Goal: Task Accomplishment & Management: Use online tool/utility

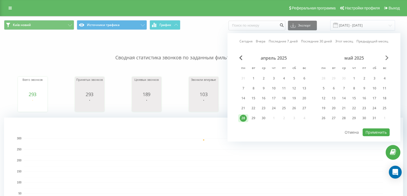
click at [387, 58] on span "Next Month" at bounding box center [387, 57] width 3 height 5
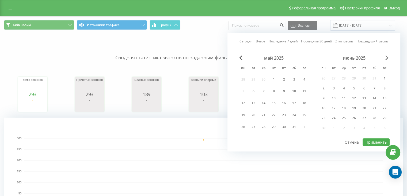
click at [387, 58] on span "Next Month" at bounding box center [387, 57] width 3 height 5
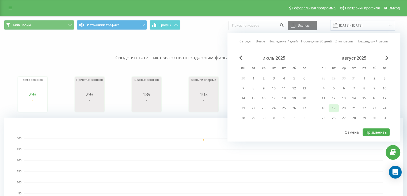
click at [335, 108] on div "19" at bounding box center [334, 107] width 7 height 7
click at [333, 106] on div "19" at bounding box center [334, 107] width 7 height 7
click at [375, 129] on button "Применить" at bounding box center [376, 132] width 27 height 8
type input "[DATE] - [DATE]"
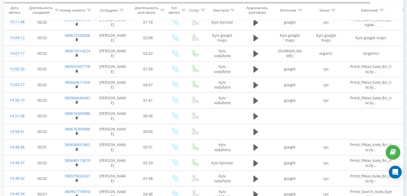
scroll to position [178, 0]
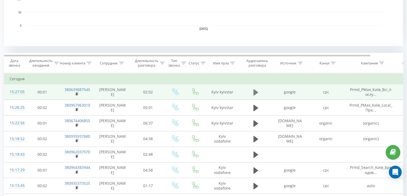
click at [256, 90] on icon at bounding box center [256, 92] width 5 height 6
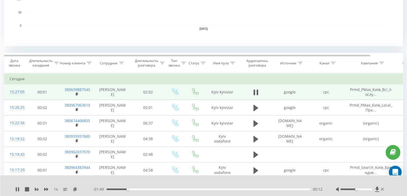
click at [149, 188] on div "00:12" at bounding box center [209, 189] width 204 height 2
click at [132, 189] on div "00:15" at bounding box center [209, 189] width 204 height 2
drag, startPoint x: 356, startPoint y: 189, endPoint x: 373, endPoint y: 190, distance: 16.9
click at [373, 190] on div at bounding box center [360, 188] width 49 height 5
click at [149, 189] on div "00:23" at bounding box center [209, 189] width 204 height 2
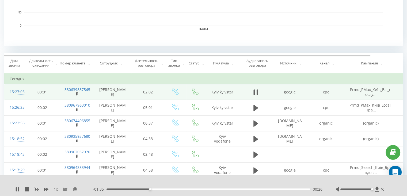
click at [160, 188] on div "00:26" at bounding box center [209, 189] width 204 height 2
click at [155, 188] on div "00:33" at bounding box center [209, 189] width 204 height 2
click at [150, 189] on div "00:31" at bounding box center [209, 189] width 204 height 2
click at [112, 190] on div "- 01:33 00:28 00:28" at bounding box center [208, 188] width 230 height 5
click at [16, 188] on icon at bounding box center [16, 189] width 1 height 4
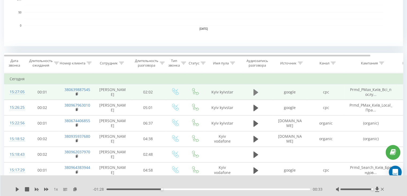
click at [254, 91] on icon at bounding box center [256, 92] width 5 height 6
drag, startPoint x: 178, startPoint y: 189, endPoint x: 130, endPoint y: 189, distance: 47.4
click at [130, 189] on div "00:00" at bounding box center [209, 189] width 204 height 2
click at [15, 188] on div "1 x - 01:32 00:29 00:29" at bounding box center [203, 185] width 407 height 21
click at [16, 188] on icon at bounding box center [16, 189] width 1 height 4
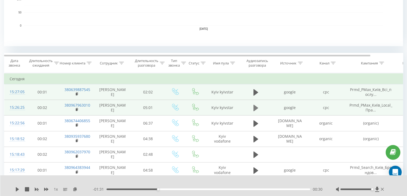
click at [257, 108] on icon at bounding box center [256, 107] width 5 height 6
drag, startPoint x: 113, startPoint y: 189, endPoint x: 116, endPoint y: 189, distance: 3.8
click at [116, 189] on div "00:15" at bounding box center [209, 189] width 204 height 2
click at [355, 188] on div at bounding box center [357, 189] width 32 height 2
drag, startPoint x: 355, startPoint y: 188, endPoint x: 372, endPoint y: 187, distance: 17.4
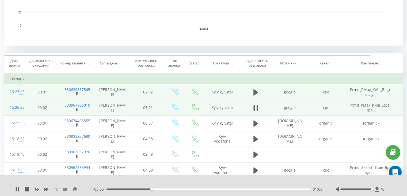
click at [372, 187] on div at bounding box center [360, 188] width 49 height 5
click at [170, 189] on div "01:26" at bounding box center [209, 189] width 204 height 2
click at [178, 189] on div "01:33" at bounding box center [209, 189] width 204 height 2
click at [188, 189] on div "01:52" at bounding box center [209, 189] width 204 height 2
click at [196, 189] on div "02:12" at bounding box center [209, 189] width 204 height 2
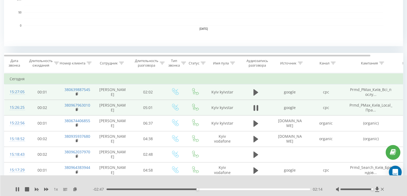
click at [203, 188] on div "02:14" at bounding box center [209, 189] width 204 height 2
click at [213, 189] on div "02:38" at bounding box center [209, 189] width 204 height 2
click at [222, 189] on div "02:50" at bounding box center [209, 189] width 204 height 2
click at [230, 189] on div "03:02" at bounding box center [209, 189] width 204 height 2
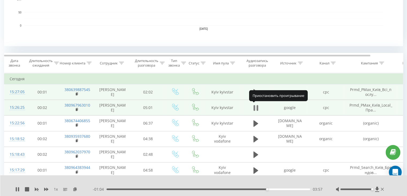
click at [257, 107] on icon at bounding box center [258, 108] width 2 height 6
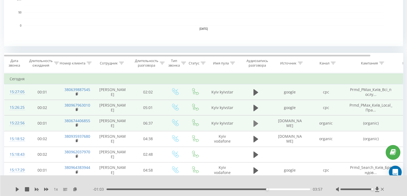
click at [256, 125] on icon at bounding box center [256, 123] width 5 height 8
click at [257, 189] on div "04:51" at bounding box center [209, 189] width 204 height 2
click at [269, 188] on div "05:15" at bounding box center [209, 189] width 204 height 2
click at [286, 189] on div "05:48" at bounding box center [209, 189] width 204 height 2
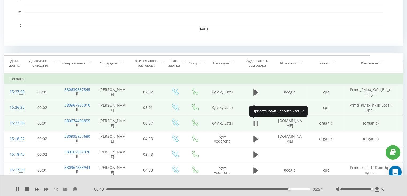
click at [255, 123] on icon at bounding box center [255, 123] width 2 height 6
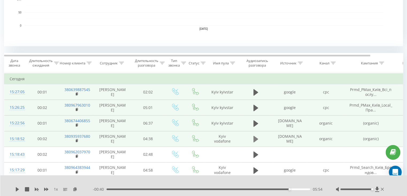
click at [256, 142] on button at bounding box center [256, 139] width 8 height 8
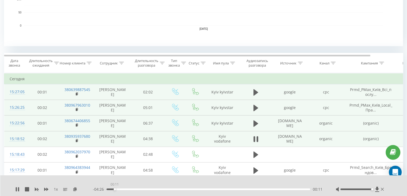
click at [115, 189] on div "00:11" at bounding box center [209, 189] width 204 height 2
click at [128, 189] on div "00:13" at bounding box center [209, 189] width 204 height 2
click at [365, 189] on div at bounding box center [357, 189] width 32 height 2
click at [362, 189] on div at bounding box center [357, 189] width 32 height 2
click at [357, 188] on div at bounding box center [357, 189] width 32 height 2
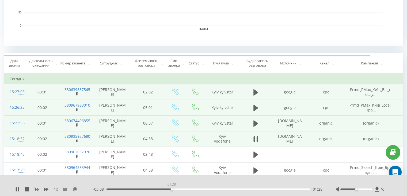
click at [172, 189] on div "01:28" at bounding box center [209, 189] width 204 height 2
click at [177, 188] on div "01:35" at bounding box center [209, 189] width 204 height 2
click at [184, 189] on div "00:00" at bounding box center [209, 189] width 204 height 2
click at [192, 189] on div "01:47" at bounding box center [209, 189] width 204 height 2
click at [198, 189] on div "02:04" at bounding box center [209, 189] width 204 height 2
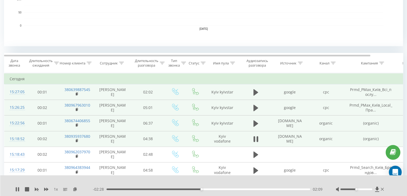
click at [222, 190] on div "- 02:28 02:09 02:09" at bounding box center [208, 188] width 230 height 5
click at [222, 188] on div "02:11" at bounding box center [209, 189] width 204 height 2
click at [267, 189] on div "03:39" at bounding box center [209, 189] width 204 height 2
click at [288, 189] on div "04:07" at bounding box center [209, 189] width 204 height 2
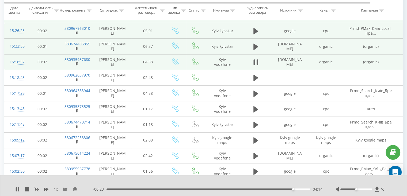
scroll to position [276, 0]
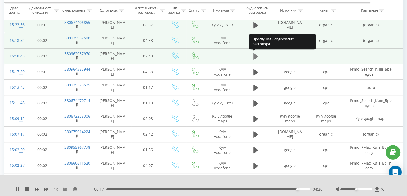
click at [259, 56] on button at bounding box center [256, 56] width 8 height 8
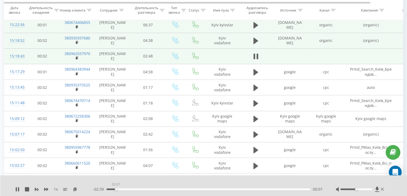
click at [116, 188] on div "00:07" at bounding box center [209, 189] width 204 height 2
click at [125, 188] on div "00:09" at bounding box center [209, 189] width 204 height 2
click at [138, 189] on div "00:25" at bounding box center [209, 189] width 204 height 2
click at [147, 189] on div "00:33" at bounding box center [209, 189] width 204 height 2
click at [156, 189] on div "00:41" at bounding box center [209, 189] width 204 height 2
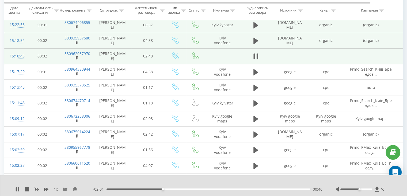
drag, startPoint x: 357, startPoint y: 189, endPoint x: 361, endPoint y: 189, distance: 4.0
click at [361, 189] on div at bounding box center [357, 189] width 32 height 2
click at [184, 189] on div "01:03" at bounding box center [209, 189] width 204 height 2
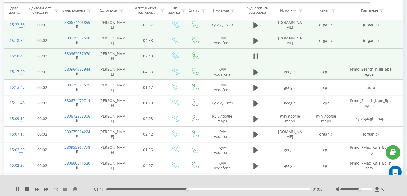
click at [253, 75] on span at bounding box center [256, 74] width 8 height 5
click at [253, 73] on button at bounding box center [256, 72] width 8 height 8
click at [115, 189] on div "00:13" at bounding box center [209, 189] width 204 height 2
click at [123, 188] on div "00:24" at bounding box center [209, 189] width 204 height 2
click at [155, 189] on div "01:10" at bounding box center [209, 189] width 204 height 2
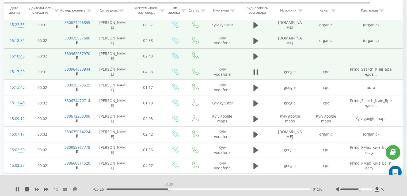
click at [169, 189] on div "01:30" at bounding box center [209, 189] width 204 height 2
click at [183, 189] on div "01:51" at bounding box center [209, 189] width 204 height 2
click at [194, 188] on div "00:00" at bounding box center [209, 189] width 204 height 2
click at [204, 189] on div "02:21" at bounding box center [209, 189] width 204 height 2
click at [214, 189] on div "02:36" at bounding box center [209, 189] width 204 height 2
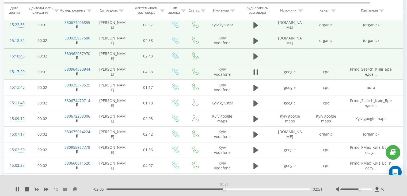
click at [224, 189] on div "02:51" at bounding box center [209, 189] width 204 height 2
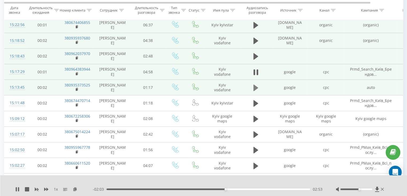
click at [256, 88] on icon at bounding box center [256, 87] width 5 height 6
click at [122, 188] on div "00:06" at bounding box center [209, 189] width 204 height 2
click at [139, 189] on div "00:12" at bounding box center [209, 189] width 204 height 2
click at [153, 188] on div "00:13" at bounding box center [209, 189] width 204 height 2
click at [165, 188] on div "00:22" at bounding box center [209, 189] width 204 height 2
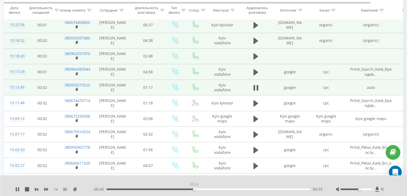
click at [194, 188] on div "00:33" at bounding box center [209, 189] width 204 height 2
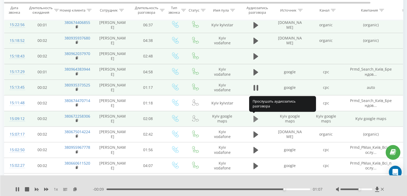
click at [255, 118] on icon at bounding box center [256, 118] width 5 height 6
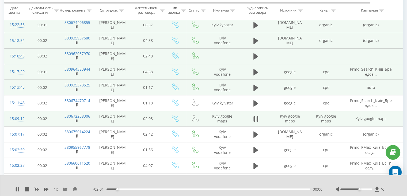
click at [122, 189] on div "00:06" at bounding box center [209, 189] width 204 height 2
click at [129, 189] on div "00:13" at bounding box center [209, 189] width 204 height 2
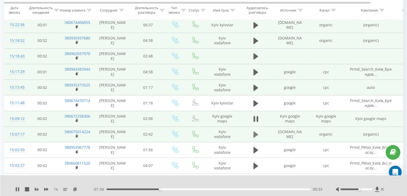
click at [253, 135] on button at bounding box center [256, 134] width 8 height 8
click at [121, 189] on div "00:00" at bounding box center [209, 189] width 204 height 2
click at [135, 189] on div "00:22" at bounding box center [209, 189] width 204 height 2
click at [148, 188] on div "00:33" at bounding box center [209, 189] width 204 height 2
click at [157, 188] on div "00:34" at bounding box center [209, 189] width 204 height 2
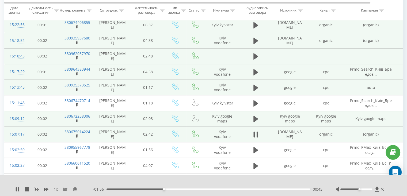
click at [179, 189] on div "00:45" at bounding box center [209, 189] width 204 height 2
click at [190, 189] on div "01:06" at bounding box center [209, 189] width 204 height 2
click at [205, 188] on div "01:18" at bounding box center [209, 189] width 204 height 2
click at [212, 189] on div "01:23" at bounding box center [209, 189] width 204 height 2
click at [224, 188] on div "01:33" at bounding box center [209, 189] width 204 height 2
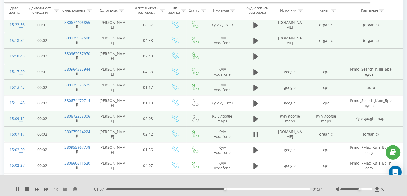
click at [234, 188] on div "01:34" at bounding box center [209, 189] width 204 height 2
click at [249, 189] on div "00:00" at bounding box center [209, 189] width 204 height 2
click at [261, 189] on div "01:54" at bounding box center [209, 189] width 204 height 2
click at [271, 188] on div "02:04" at bounding box center [209, 189] width 204 height 2
click at [282, 188] on div "02:19" at bounding box center [209, 189] width 204 height 2
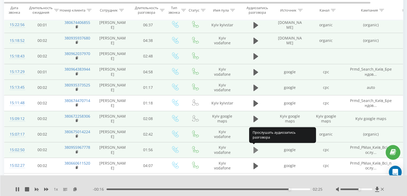
click at [254, 149] on icon at bounding box center [256, 150] width 5 height 6
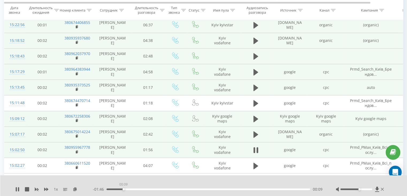
click at [123, 188] on div "00:09" at bounding box center [209, 189] width 204 height 2
click at [132, 189] on div "00:14" at bounding box center [209, 189] width 204 height 2
click at [163, 189] on div "00:32" at bounding box center [209, 189] width 204 height 2
click at [175, 189] on div "00:34" at bounding box center [209, 189] width 204 height 2
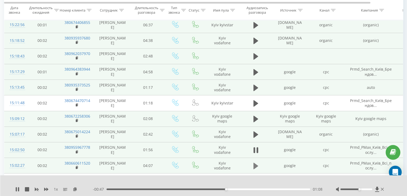
click at [255, 162] on icon at bounding box center [256, 166] width 5 height 8
click at [117, 188] on div "00:12" at bounding box center [209, 189] width 204 height 2
click at [129, 189] on div "00:27" at bounding box center [209, 189] width 204 height 2
click at [134, 189] on div "00:27" at bounding box center [209, 189] width 204 height 2
click at [139, 187] on div "- 03:32 00:34 00:34" at bounding box center [208, 188] width 230 height 5
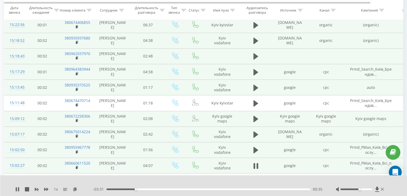
click at [141, 189] on div "00:35" at bounding box center [209, 189] width 204 height 2
click at [16, 188] on icon at bounding box center [16, 189] width 1 height 4
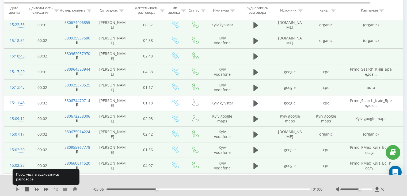
click at [16, 190] on icon at bounding box center [17, 189] width 3 height 4
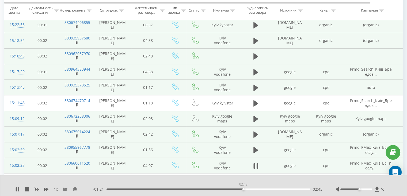
click at [244, 188] on div "02:45" at bounding box center [209, 189] width 204 height 2
click at [249, 188] on div "02:52" at bounding box center [209, 189] width 204 height 2
click at [248, 189] on div "02:51" at bounding box center [209, 189] width 204 height 2
click at [254, 188] on div "02:59" at bounding box center [209, 189] width 204 height 2
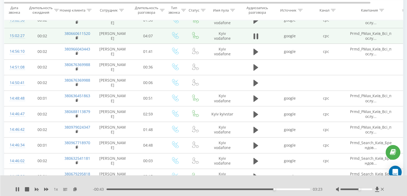
scroll to position [410, 0]
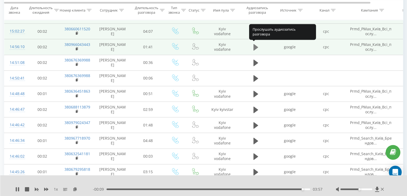
click at [257, 47] on icon at bounding box center [256, 47] width 5 height 8
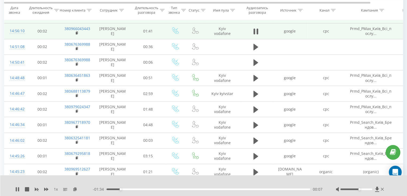
scroll to position [418, 0]
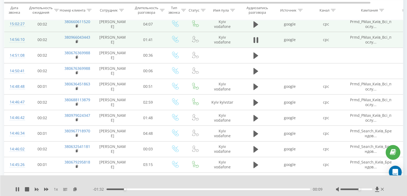
click at [132, 190] on div "- 01:32 00:09 00:09" at bounding box center [208, 188] width 230 height 5
click at [137, 189] on div "00:10" at bounding box center [209, 189] width 204 height 2
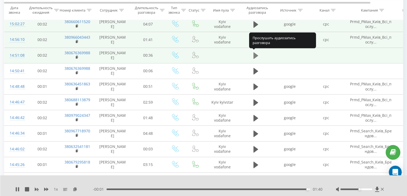
click at [256, 55] on icon at bounding box center [256, 55] width 5 height 6
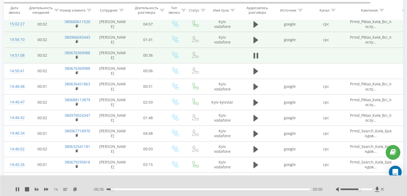
click at [115, 189] on div "00:00" at bounding box center [209, 189] width 204 height 2
click at [122, 189] on div "00:02" at bounding box center [209, 189] width 204 height 2
click at [131, 189] on div "00:04" at bounding box center [209, 189] width 204 height 2
click at [145, 189] on div "00:04" at bounding box center [209, 189] width 204 height 2
click at [166, 189] on div "00:08" at bounding box center [209, 189] width 204 height 2
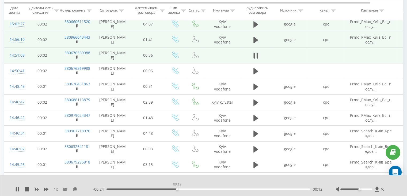
click at [177, 189] on div "00:12" at bounding box center [209, 189] width 204 height 2
click at [195, 189] on div "00:16" at bounding box center [209, 189] width 204 height 2
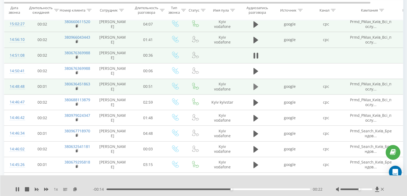
click at [255, 85] on icon at bounding box center [256, 86] width 5 height 6
click at [136, 187] on div "- 00:50 00:00 00:00" at bounding box center [208, 188] width 230 height 5
click at [136, 189] on div "00:00" at bounding box center [209, 189] width 204 height 2
click at [153, 188] on div "00:07" at bounding box center [209, 189] width 204 height 2
click at [174, 189] on div "00:16" at bounding box center [209, 189] width 204 height 2
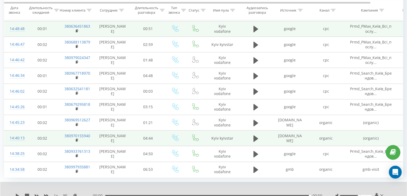
scroll to position [496, 0]
